Goal: Task Accomplishment & Management: Use online tool/utility

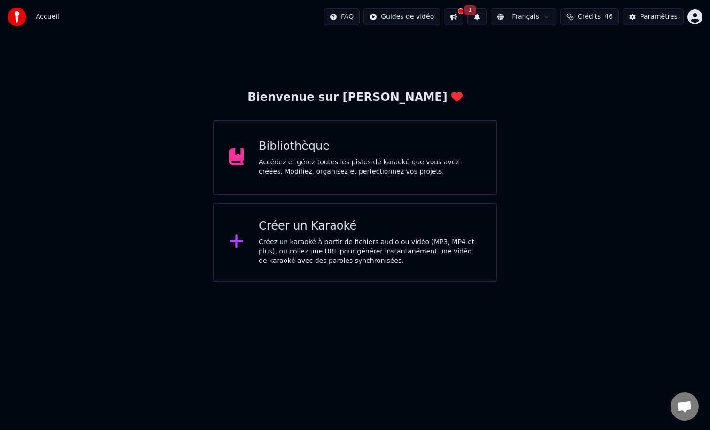
click at [316, 215] on div "Créer un Karaoké Créez un karaoké à partir de fichiers audio ou vidéo (MP3, MP4…" at bounding box center [355, 242] width 284 height 79
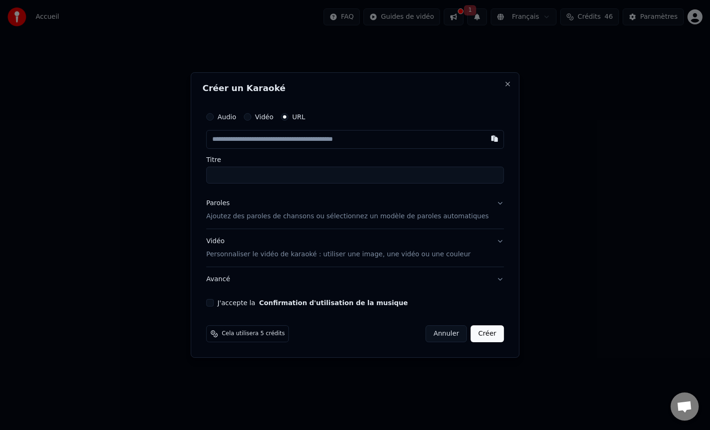
type input "**********"
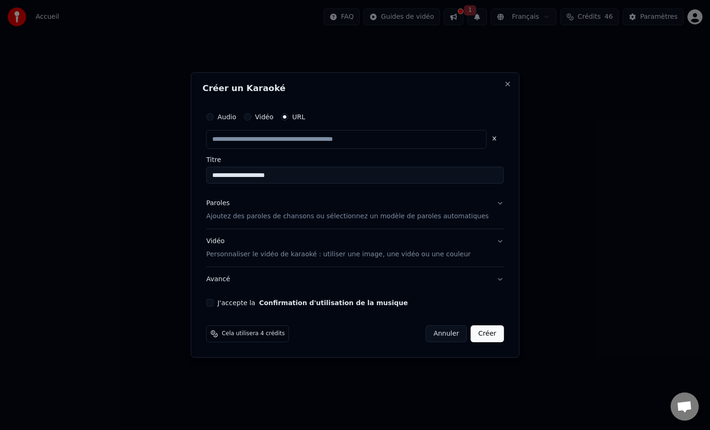
click at [254, 182] on input "**********" at bounding box center [355, 175] width 298 height 17
click at [244, 210] on div "Paroles Ajoutez des paroles de chansons ou sélectionnez un modèle de paroles au…" at bounding box center [347, 210] width 283 height 23
type input "**********"
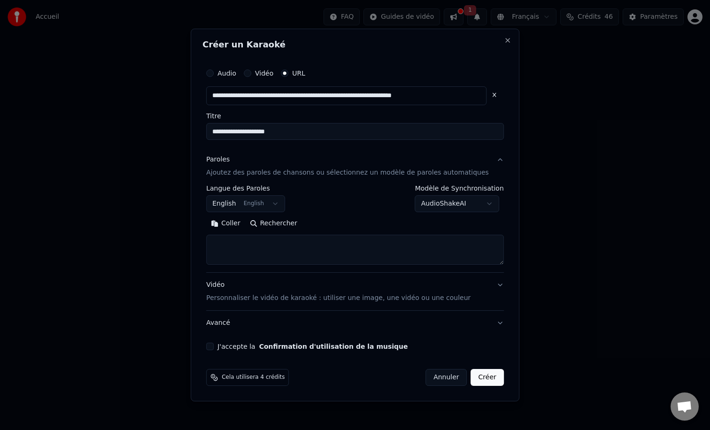
click at [263, 201] on body "**********" at bounding box center [355, 141] width 710 height 282
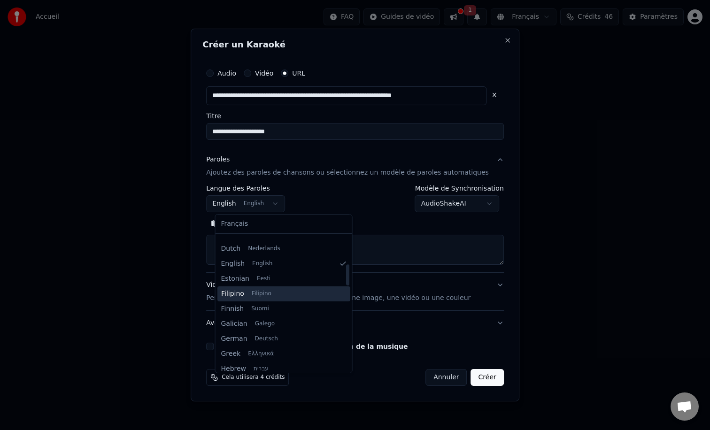
scroll to position [187, 0]
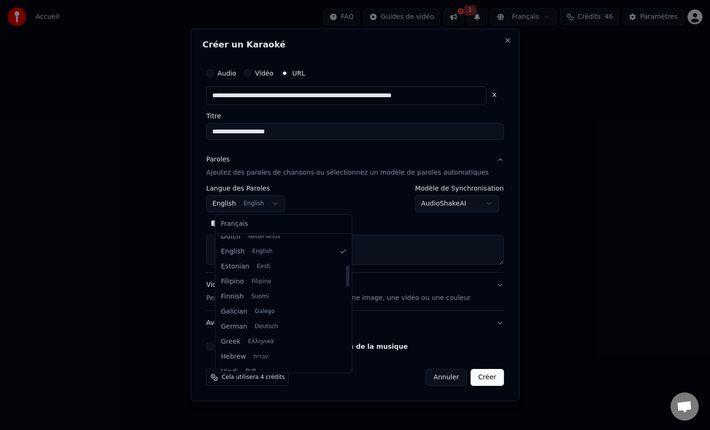
select select "**"
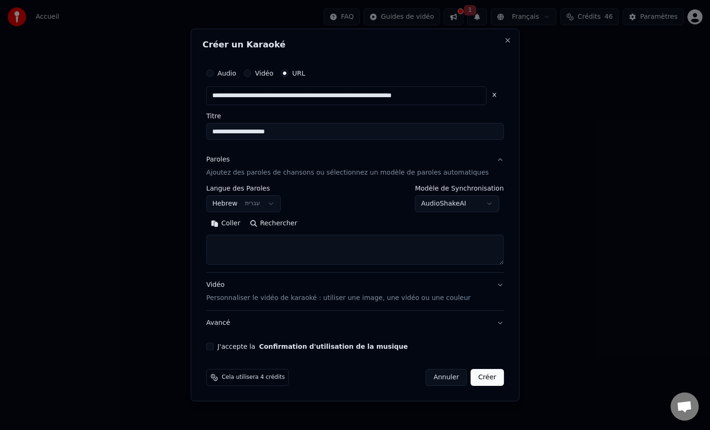
click at [279, 251] on textarea at bounding box center [355, 250] width 298 height 30
paste textarea "**********"
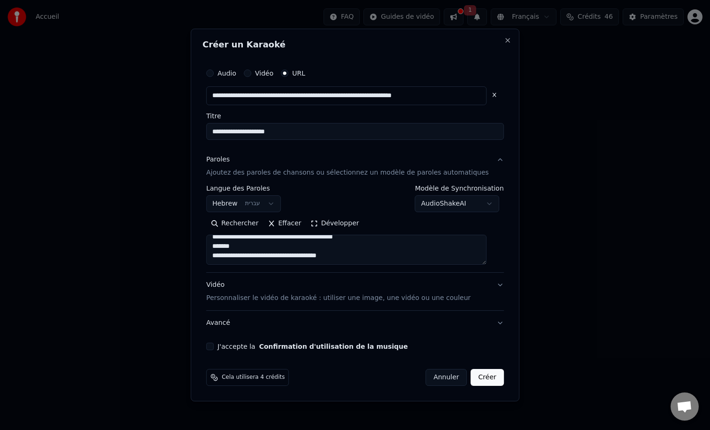
scroll to position [350, 0]
paste textarea "**********"
click at [281, 249] on textarea at bounding box center [346, 250] width 281 height 30
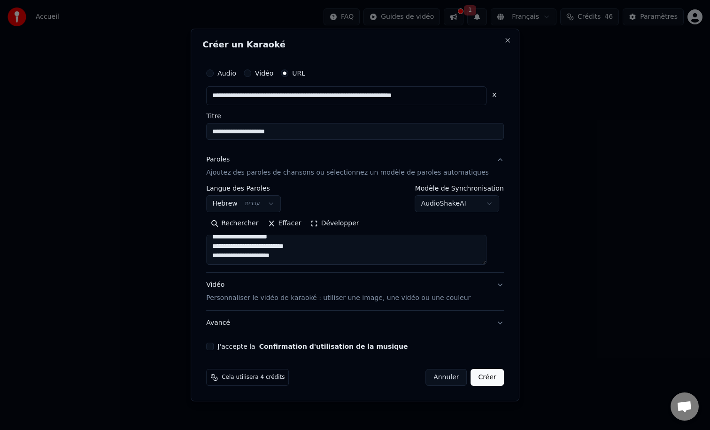
type textarea "**********"
click at [208, 348] on div "**********" at bounding box center [355, 215] width 329 height 373
click at [214, 347] on button "J'accepte la Confirmation d'utilisation de la musique" at bounding box center [210, 347] width 8 height 8
click at [243, 316] on button "Avancé" at bounding box center [355, 323] width 298 height 24
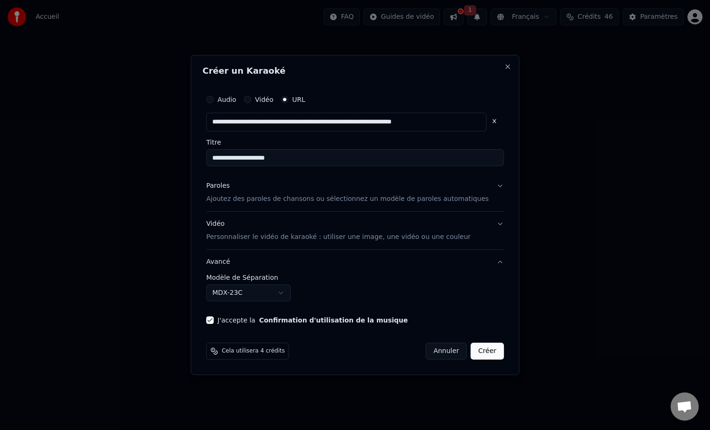
click at [315, 264] on button "Avancé" at bounding box center [355, 262] width 298 height 24
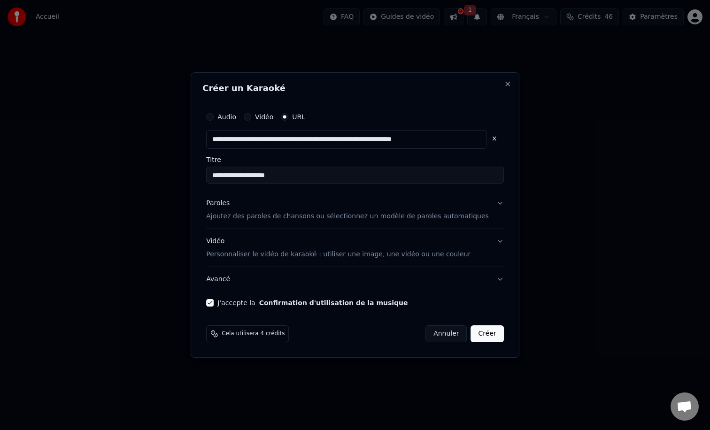
click at [476, 337] on button "Créer" at bounding box center [487, 334] width 33 height 17
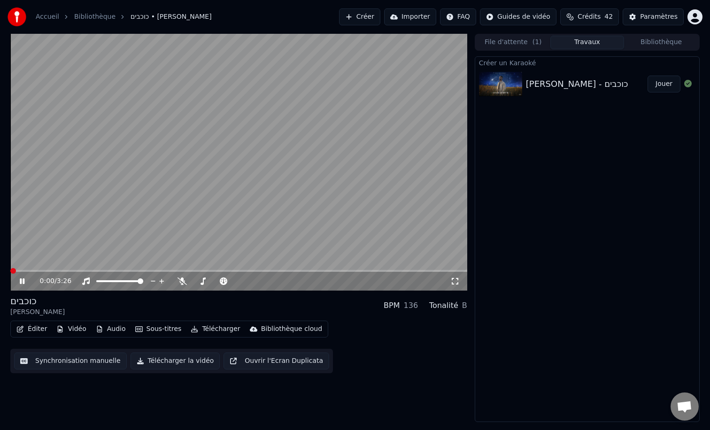
click at [10, 271] on span at bounding box center [13, 271] width 6 height 6
click at [454, 281] on icon at bounding box center [455, 282] width 9 height 8
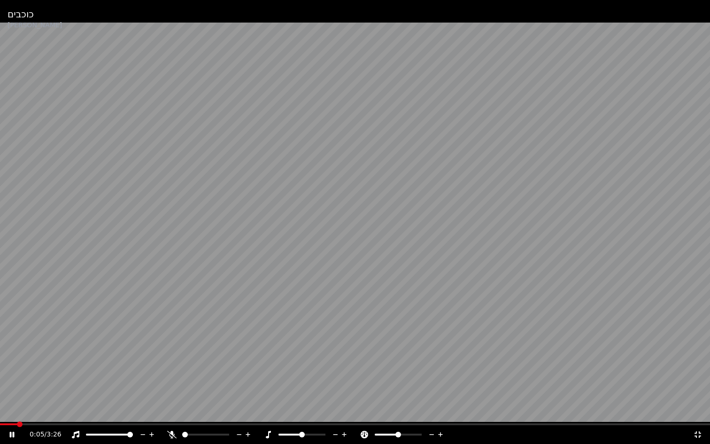
click at [17, 421] on span at bounding box center [20, 424] width 6 height 6
click at [0, 423] on span at bounding box center [0, 424] width 0 height 2
click at [0, 421] on span at bounding box center [3, 424] width 6 height 6
click at [0, 425] on span at bounding box center [3, 424] width 6 height 6
click at [0, 421] on span at bounding box center [3, 424] width 6 height 6
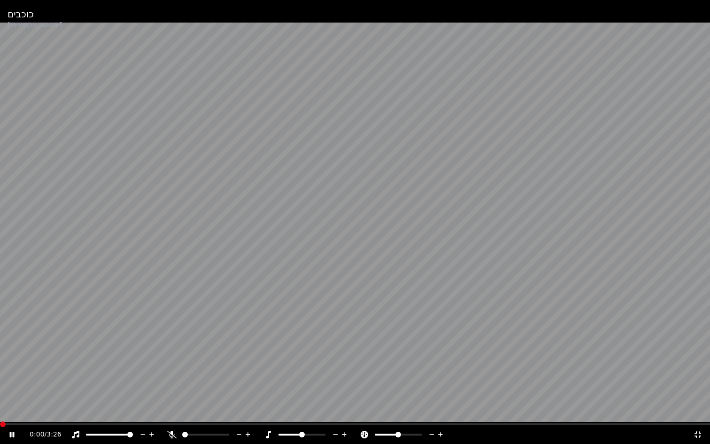
click at [33, 382] on video at bounding box center [355, 222] width 710 height 444
click at [0, 423] on span at bounding box center [3, 424] width 6 height 6
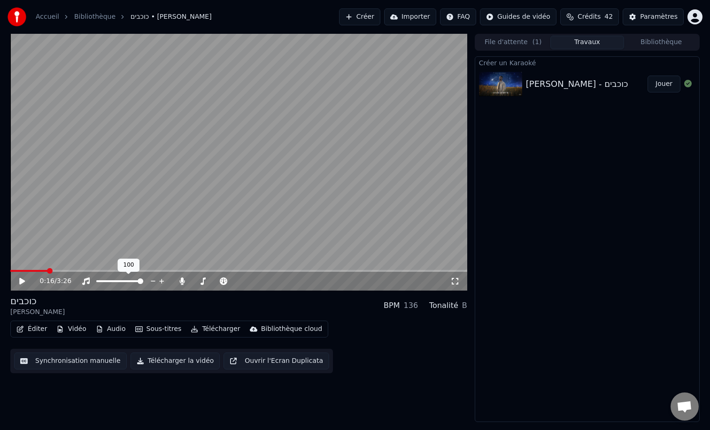
click at [74, 226] on video at bounding box center [238, 162] width 457 height 257
drag, startPoint x: 50, startPoint y: 267, endPoint x: 0, endPoint y: 275, distance: 50.9
click at [0, 275] on div "0:18 / 3:26 כוכבים [PERSON_NAME] BPM 136 Tonalité B Éditer Vidéo Audio Sous-tit…" at bounding box center [355, 228] width 710 height 389
click at [276, 283] on div "0:26 / 3:26" at bounding box center [245, 281] width 411 height 9
click at [152, 280] on icon at bounding box center [153, 281] width 9 height 9
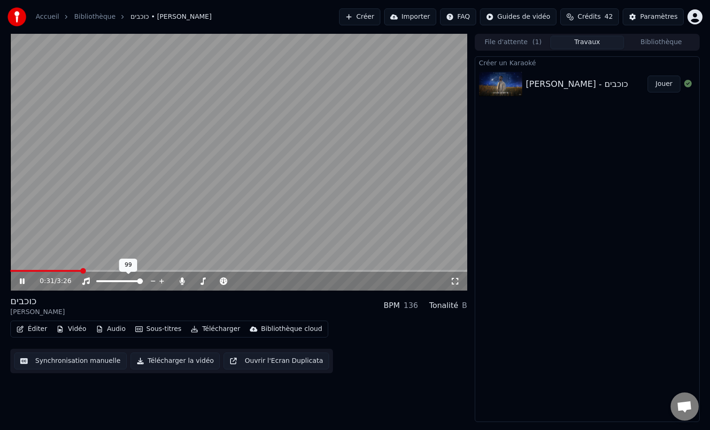
click at [152, 280] on icon at bounding box center [153, 281] width 9 height 9
click at [96, 282] on span at bounding box center [99, 282] width 6 height 6
click at [143, 284] on span at bounding box center [141, 282] width 6 height 6
click at [10, 272] on span at bounding box center [10, 271] width 0 height 2
click at [660, 85] on button "Jouer" at bounding box center [664, 84] width 33 height 17
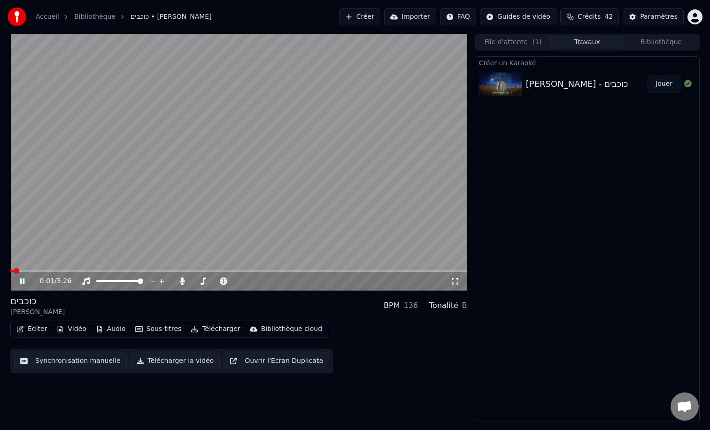
click at [24, 272] on span at bounding box center [238, 271] width 457 height 2
click at [37, 272] on span at bounding box center [238, 271] width 457 height 2
click at [50, 271] on span at bounding box center [238, 271] width 457 height 2
click at [85, 280] on icon at bounding box center [86, 282] width 8 height 8
click at [85, 280] on icon at bounding box center [85, 282] width 9 height 8
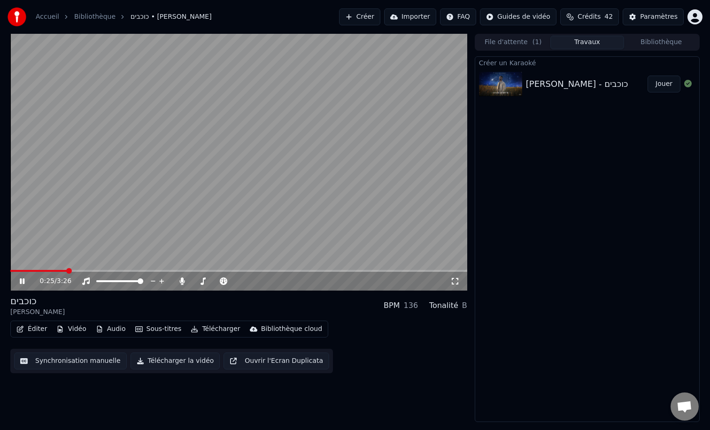
click at [456, 281] on icon at bounding box center [455, 282] width 9 height 8
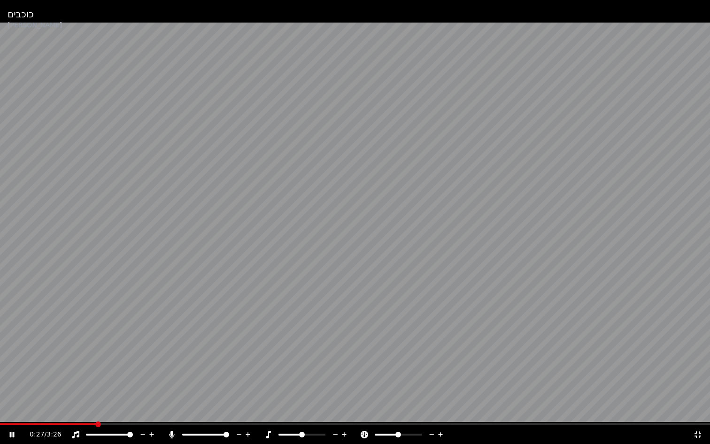
click at [169, 430] on icon at bounding box center [171, 435] width 9 height 8
click at [699, 430] on icon at bounding box center [697, 435] width 9 height 8
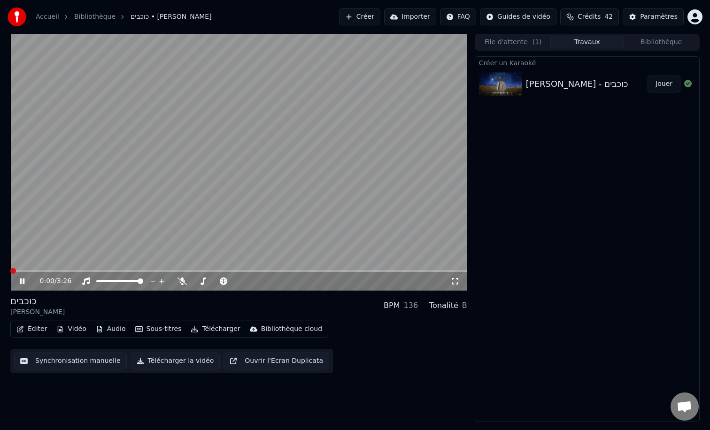
click at [10, 268] on span at bounding box center [13, 271] width 6 height 6
click at [452, 278] on icon at bounding box center [455, 282] width 9 height 8
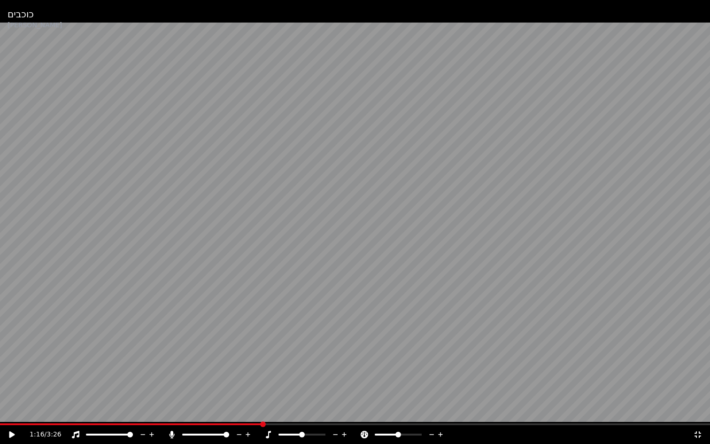
click at [0, 423] on video at bounding box center [355, 222] width 710 height 444
click at [173, 430] on icon at bounding box center [172, 435] width 5 height 8
click at [0, 421] on span at bounding box center [3, 424] width 6 height 6
click at [172, 430] on icon at bounding box center [171, 435] width 9 height 8
click at [152, 424] on span at bounding box center [76, 424] width 152 height 2
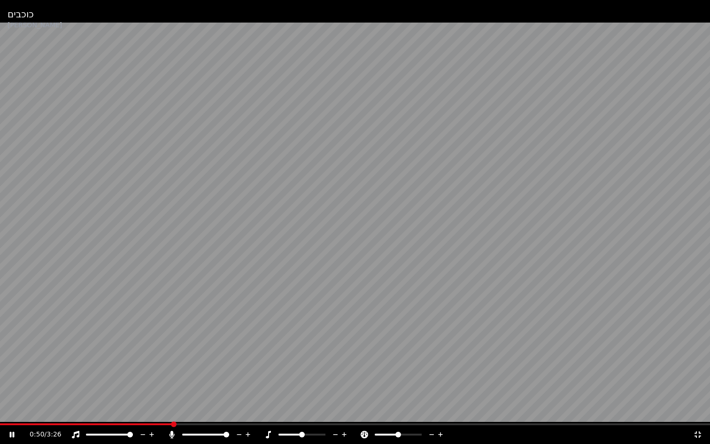
click at [172, 424] on span at bounding box center [86, 424] width 172 height 2
click at [169, 424] on span at bounding box center [84, 424] width 169 height 2
click at [156, 424] on span at bounding box center [79, 424] width 158 height 2
click at [171, 430] on icon at bounding box center [171, 435] width 9 height 8
click at [0, 421] on span at bounding box center [3, 424] width 6 height 6
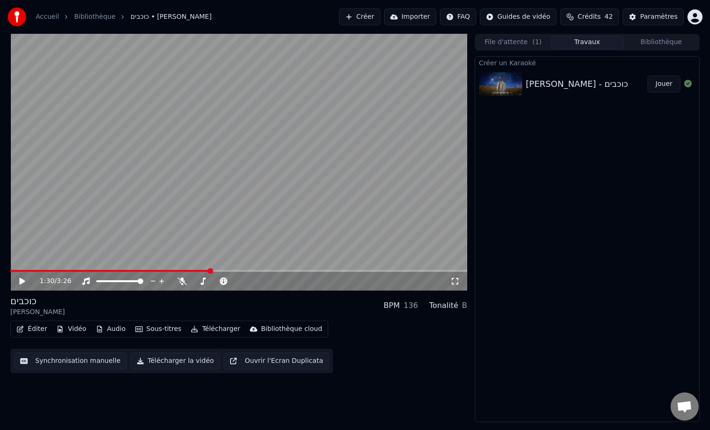
click at [456, 276] on div "1:30 / 3:26" at bounding box center [238, 281] width 457 height 19
click at [458, 283] on icon at bounding box center [455, 282] width 9 height 8
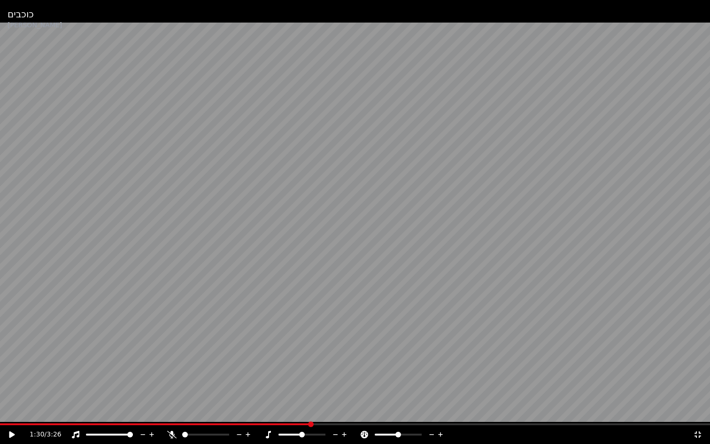
click at [16, 426] on div "1:30 / 3:26" at bounding box center [355, 434] width 710 height 19
click at [0, 423] on span at bounding box center [0, 424] width 0 height 2
click at [4, 425] on div "1:31 / 3:26" at bounding box center [355, 434] width 710 height 19
click at [4, 422] on video at bounding box center [355, 222] width 710 height 444
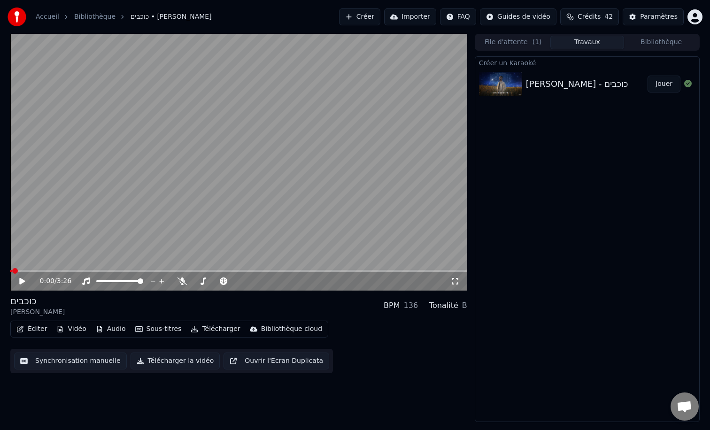
click at [456, 279] on icon at bounding box center [455, 282] width 9 height 8
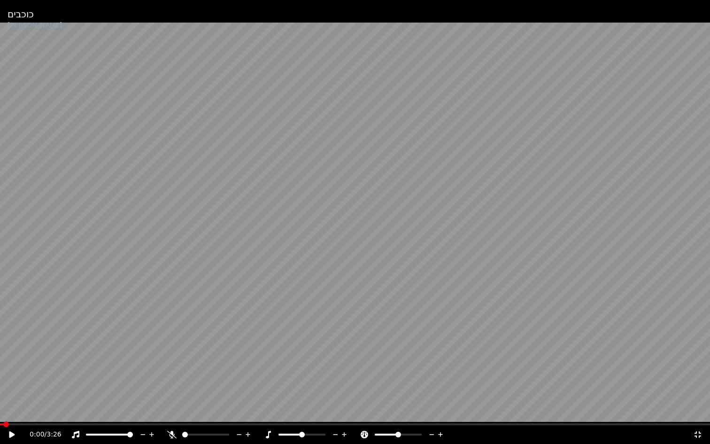
click at [5, 430] on div "0:00 / 3:26" at bounding box center [355, 434] width 703 height 9
click at [8, 430] on icon at bounding box center [19, 435] width 22 height 8
click at [172, 430] on icon at bounding box center [171, 435] width 9 height 8
click at [287, 430] on span at bounding box center [289, 435] width 6 height 6
click at [317, 430] on span at bounding box center [316, 435] width 6 height 6
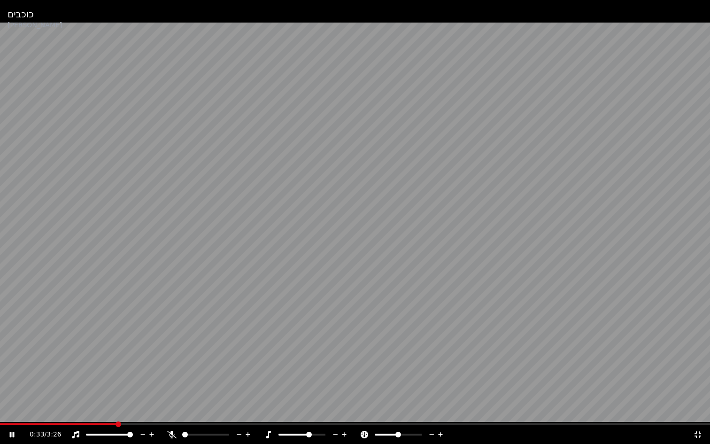
click at [301, 430] on div at bounding box center [311, 434] width 76 height 9
click at [303, 430] on span at bounding box center [302, 435] width 6 height 6
click at [410, 430] on span at bounding box center [408, 435] width 6 height 6
click at [436, 430] on icon at bounding box center [440, 434] width 9 height 9
click at [432, 430] on icon at bounding box center [432, 434] width 9 height 9
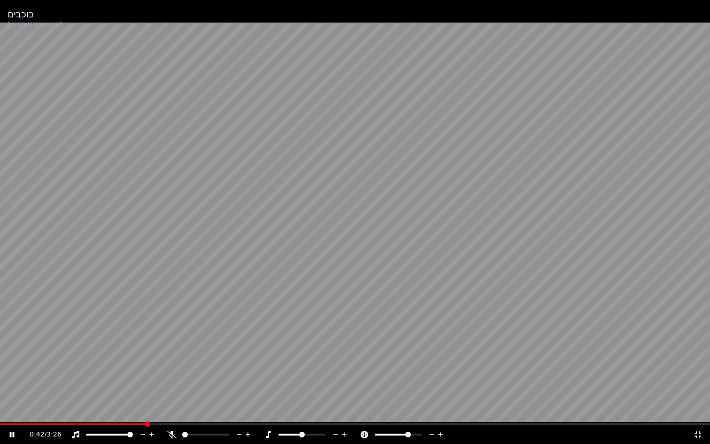
click at [432, 430] on icon at bounding box center [432, 434] width 9 height 9
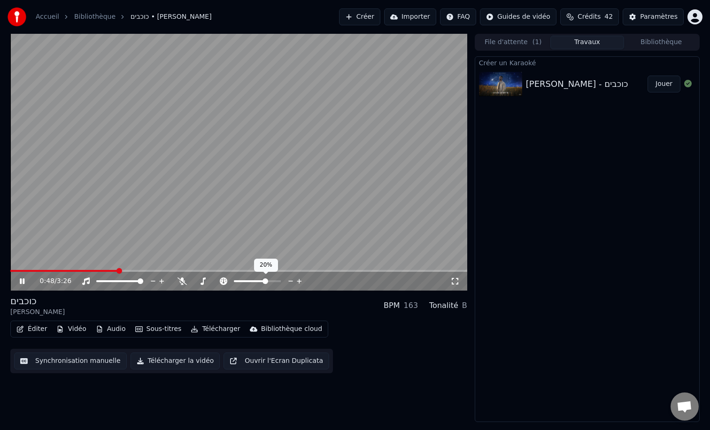
click at [288, 279] on icon at bounding box center [291, 281] width 9 height 9
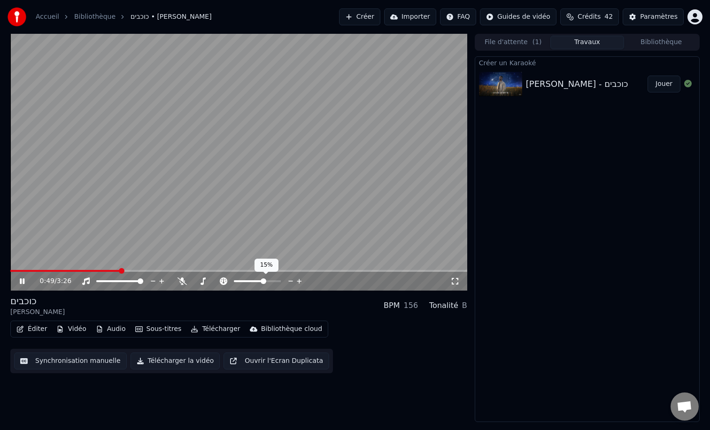
click at [288, 279] on icon at bounding box center [291, 281] width 9 height 9
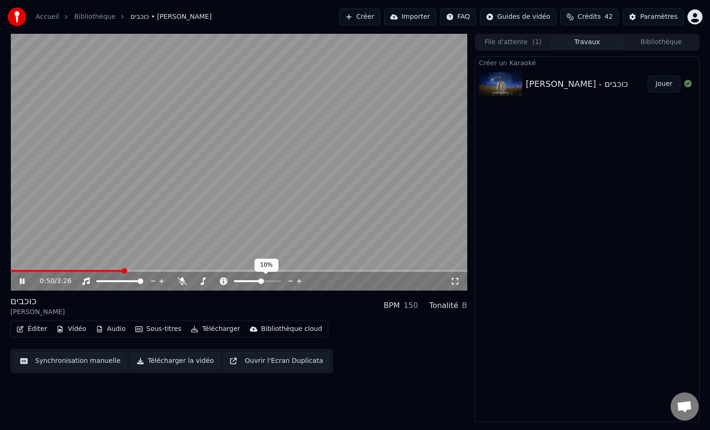
click at [288, 279] on icon at bounding box center [291, 281] width 9 height 9
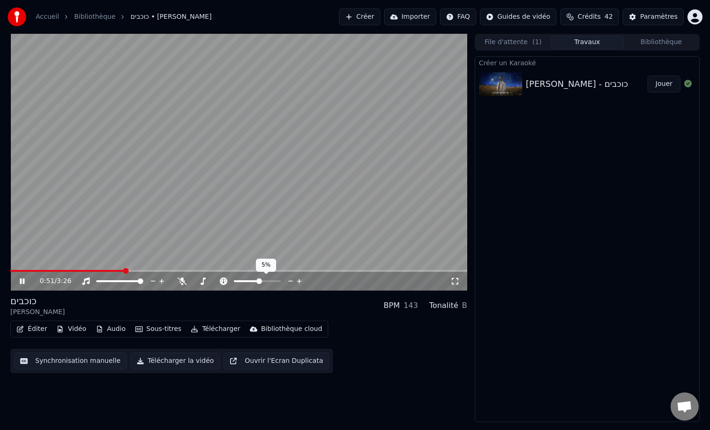
click at [288, 279] on icon at bounding box center [291, 281] width 9 height 9
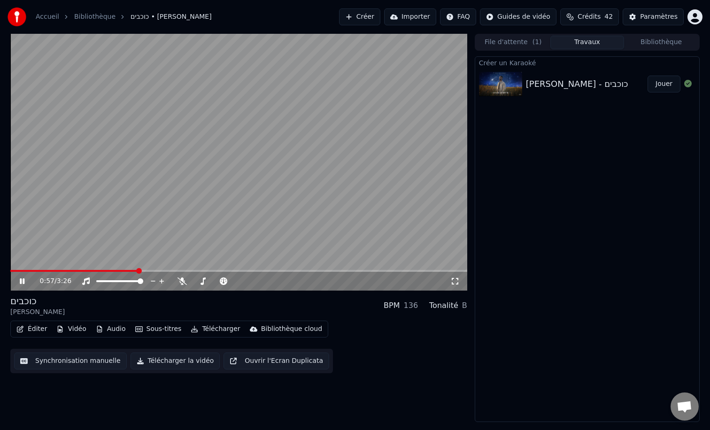
click at [454, 283] on icon at bounding box center [455, 282] width 9 height 8
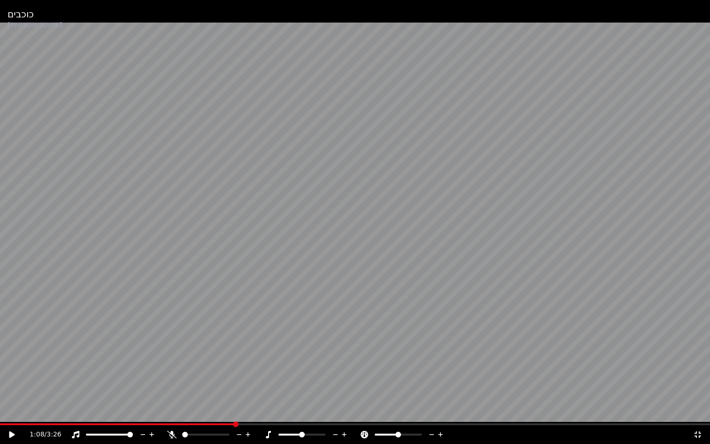
click at [331, 257] on video at bounding box center [355, 222] width 710 height 444
click at [171, 430] on icon at bounding box center [171, 435] width 9 height 8
click at [0, 423] on span at bounding box center [0, 424] width 0 height 2
click at [170, 430] on icon at bounding box center [171, 435] width 9 height 8
click at [199, 421] on video at bounding box center [355, 222] width 710 height 444
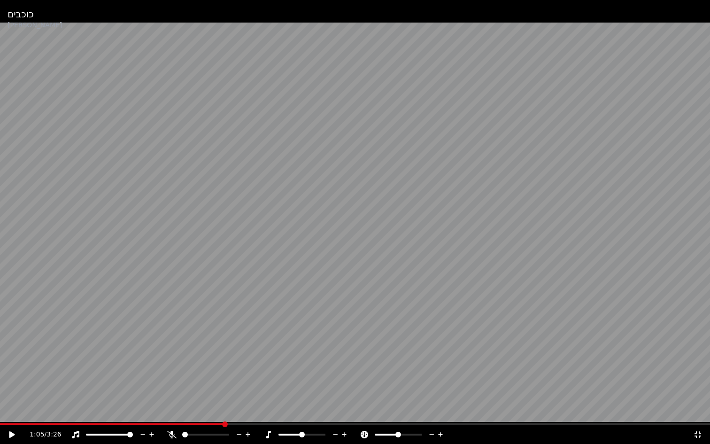
click at [223, 424] on span at bounding box center [355, 424] width 710 height 2
click at [301, 349] on video at bounding box center [355, 222] width 710 height 444
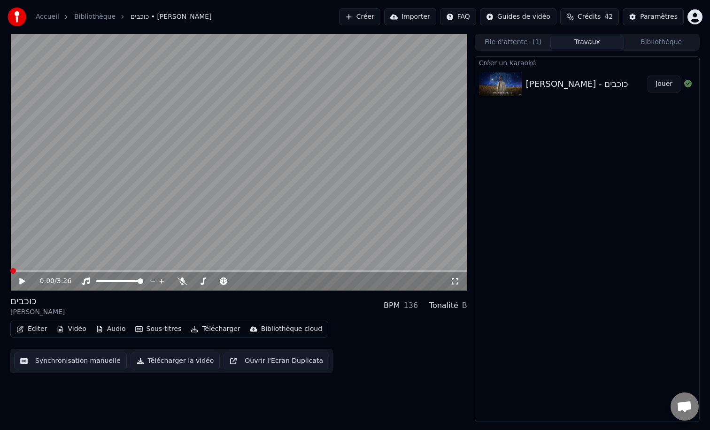
click at [10, 274] on span at bounding box center [13, 271] width 6 height 6
click at [461, 281] on div "0:00 / 3:26" at bounding box center [239, 281] width 450 height 9
click at [458, 281] on icon at bounding box center [455, 282] width 9 height 8
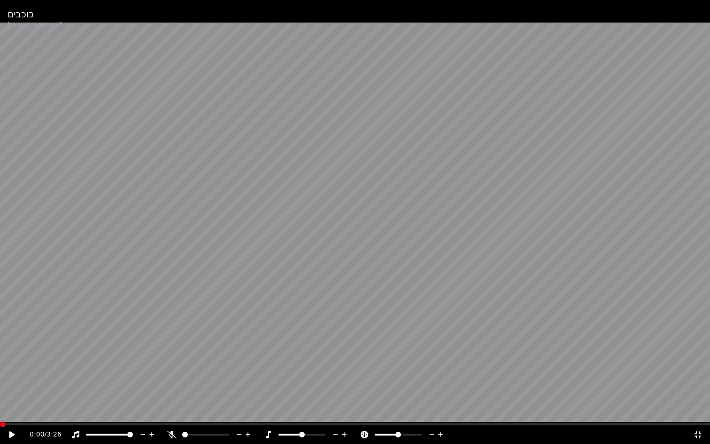
click at [346, 271] on video at bounding box center [355, 222] width 710 height 444
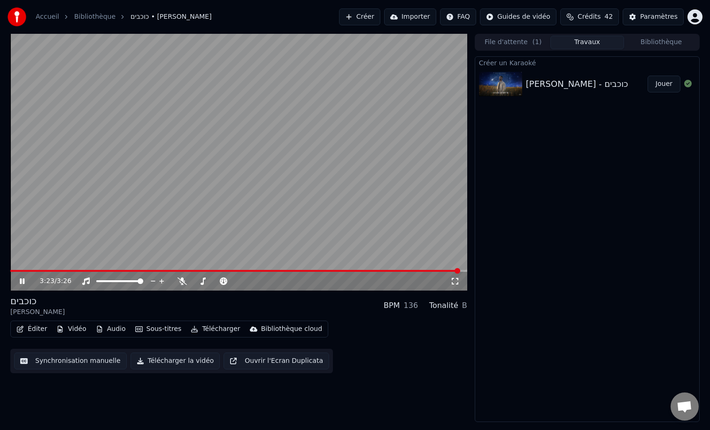
click at [291, 123] on video at bounding box center [238, 162] width 457 height 257
